Goal: Entertainment & Leisure: Browse casually

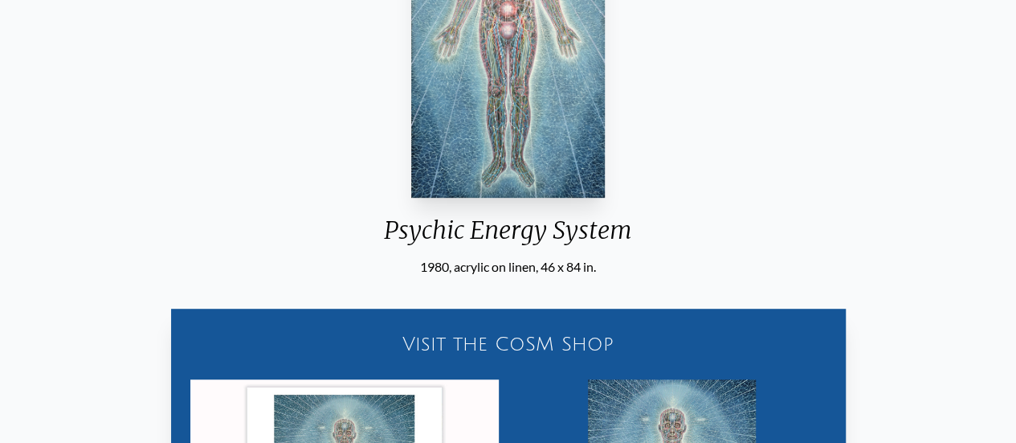
scroll to position [161, 0]
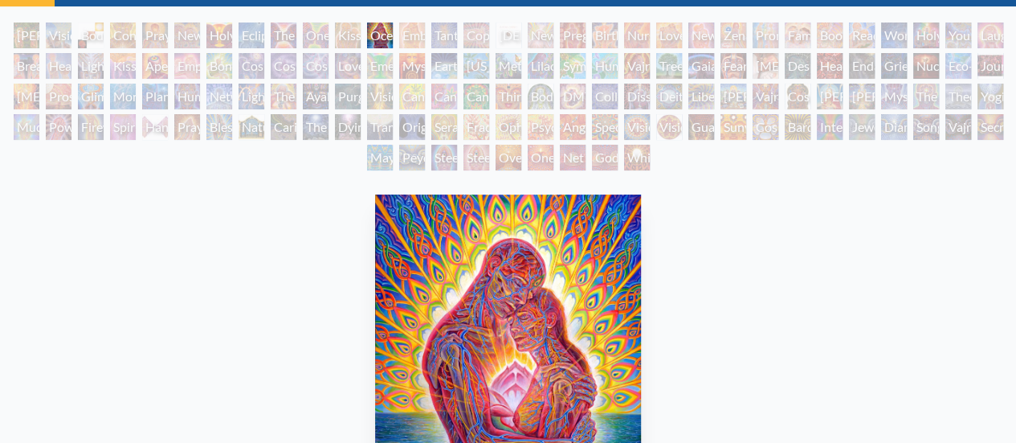
scroll to position [402, 0]
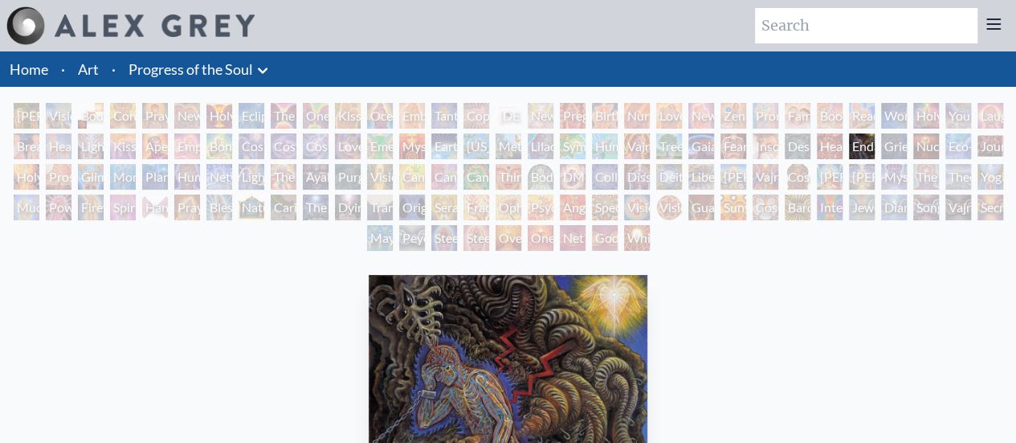
click at [560, 139] on div "Symbiosis: Gall Wasp & Oak Tree" at bounding box center [573, 146] width 26 height 26
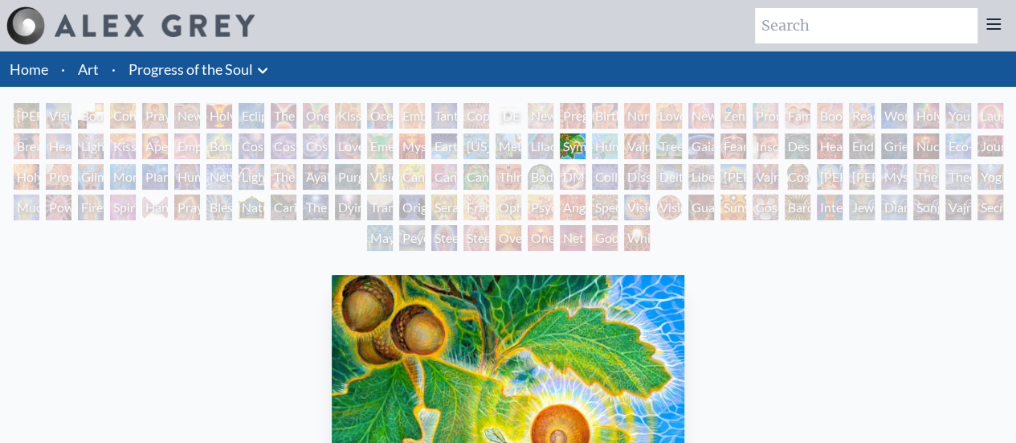
click at [635, 171] on div "Dissectional Art for Tool's Lateralus CD" at bounding box center [637, 177] width 26 height 26
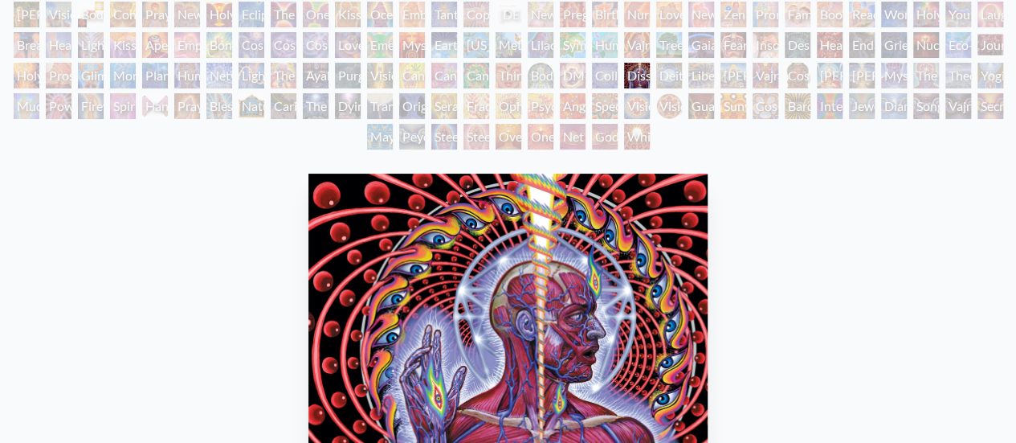
scroll to position [161, 0]
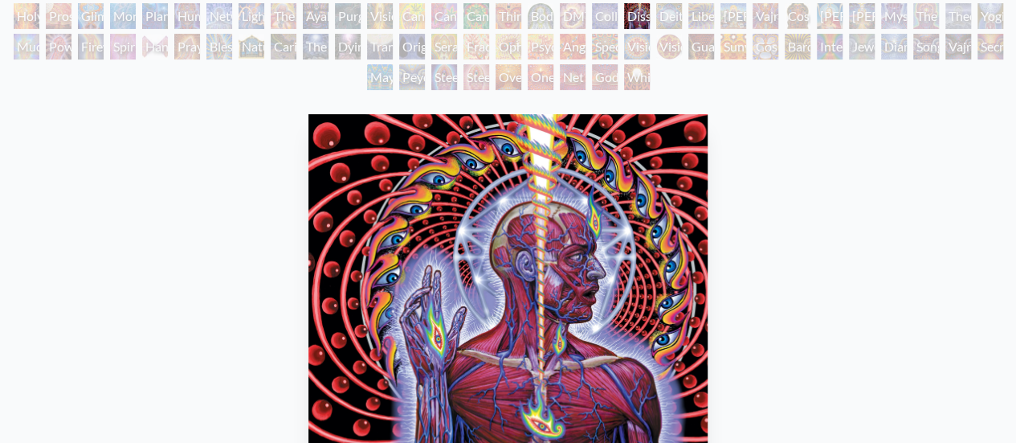
click at [637, 120] on img "82 / 133" at bounding box center [508, 291] width 400 height 354
click at [630, 97] on div "Dissectional Art for Tool's Lateralus CD 2001, ink on paper & acrylic on acetat…" at bounding box center [508, 385] width 1016 height 581
click at [563, 80] on div "Net of Being" at bounding box center [573, 77] width 26 height 26
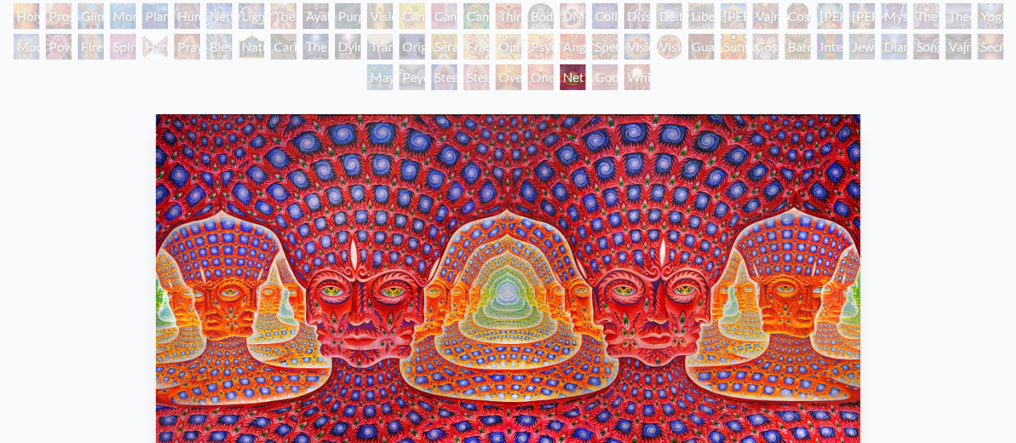
click at [504, 81] on div "Oversoul" at bounding box center [509, 77] width 26 height 26
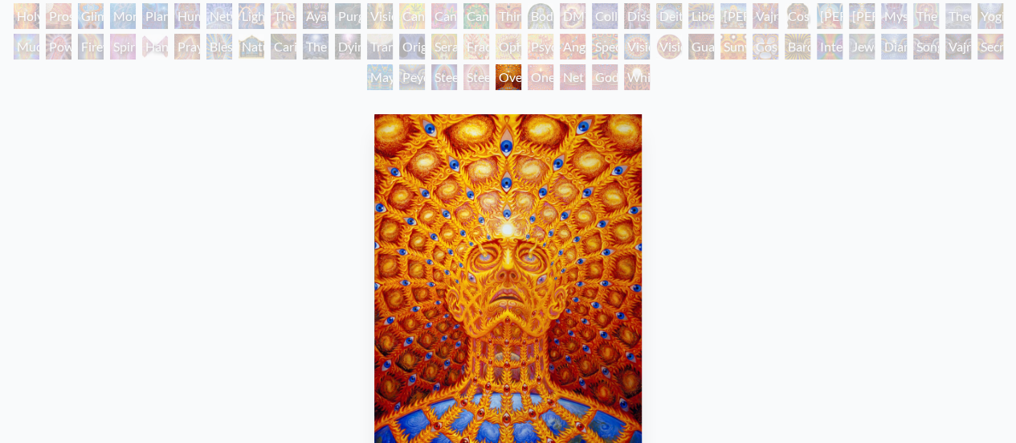
click at [399, 70] on div "Peyote Being" at bounding box center [412, 77] width 26 height 26
